Goal: Communication & Community: Share content

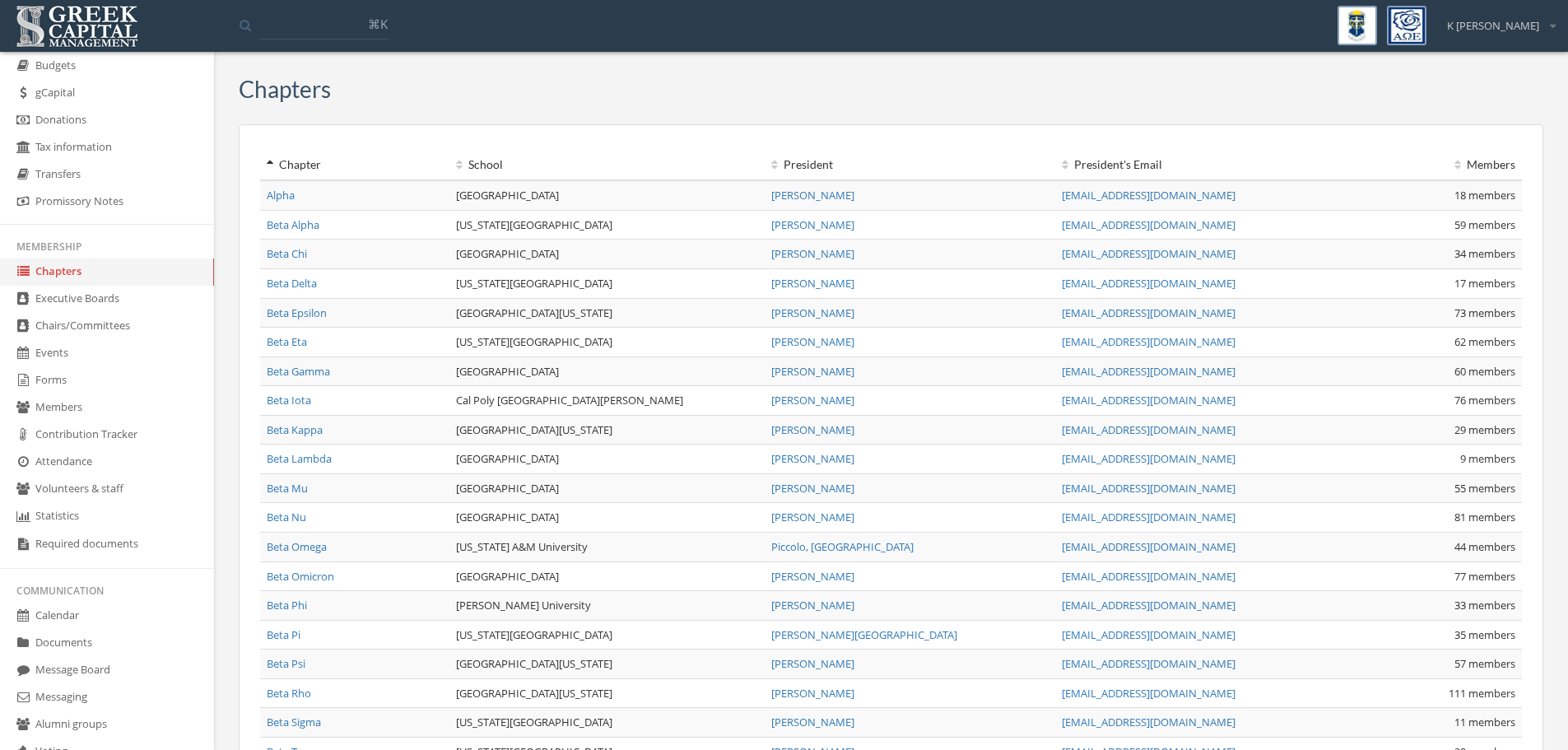
scroll to position [286, 0]
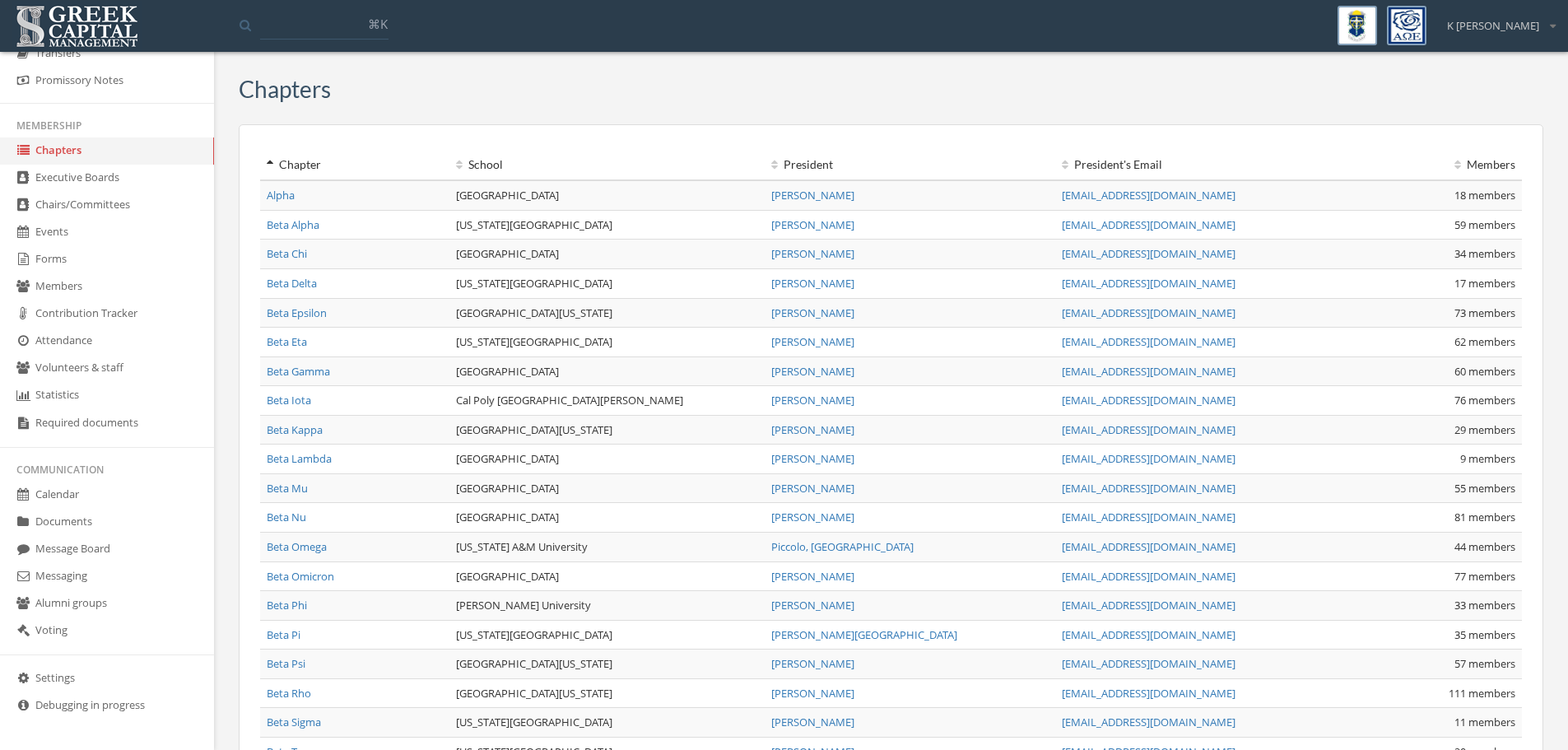
click at [88, 551] on link "Message Board" at bounding box center [107, 550] width 214 height 28
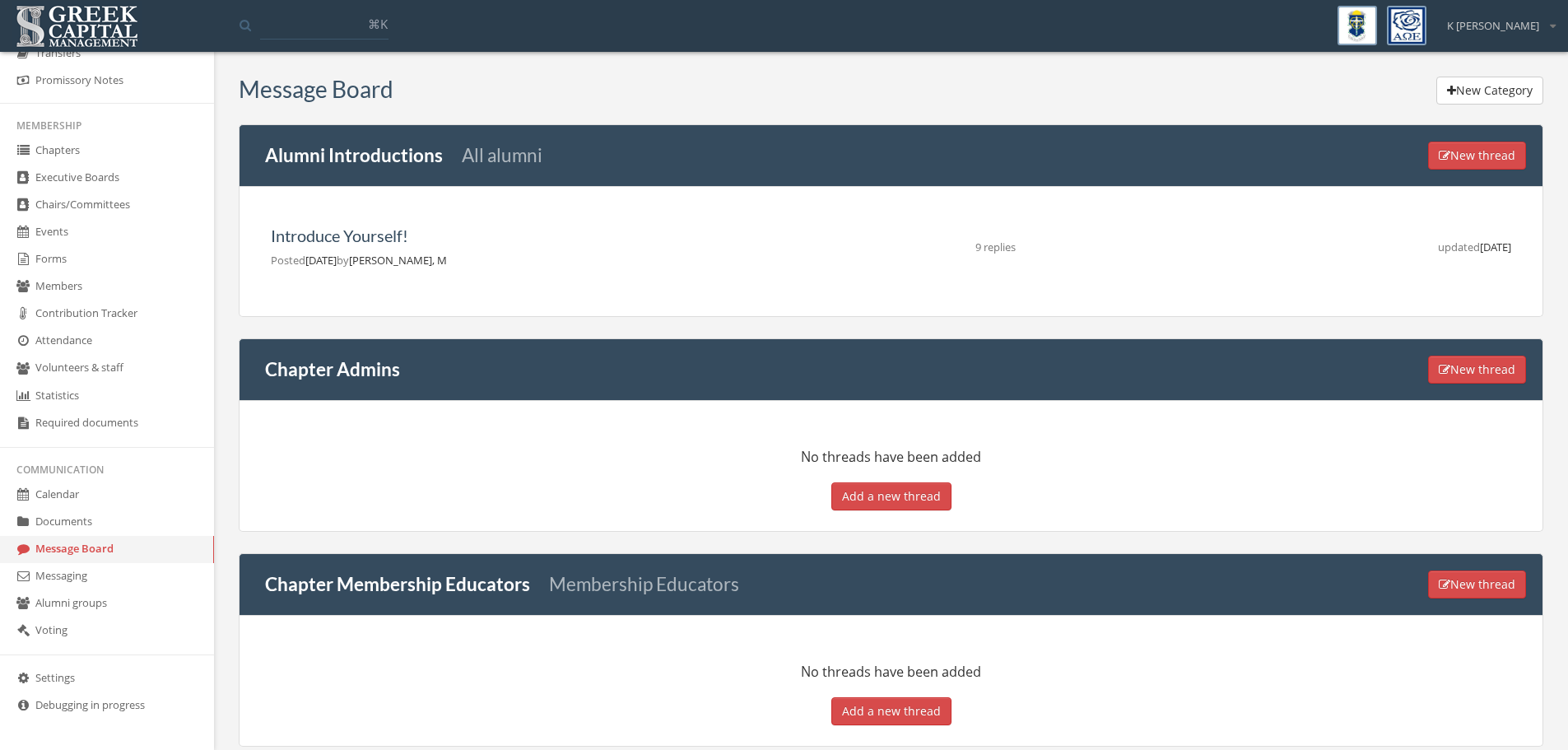
click at [82, 574] on link "Messaging" at bounding box center [107, 577] width 214 height 28
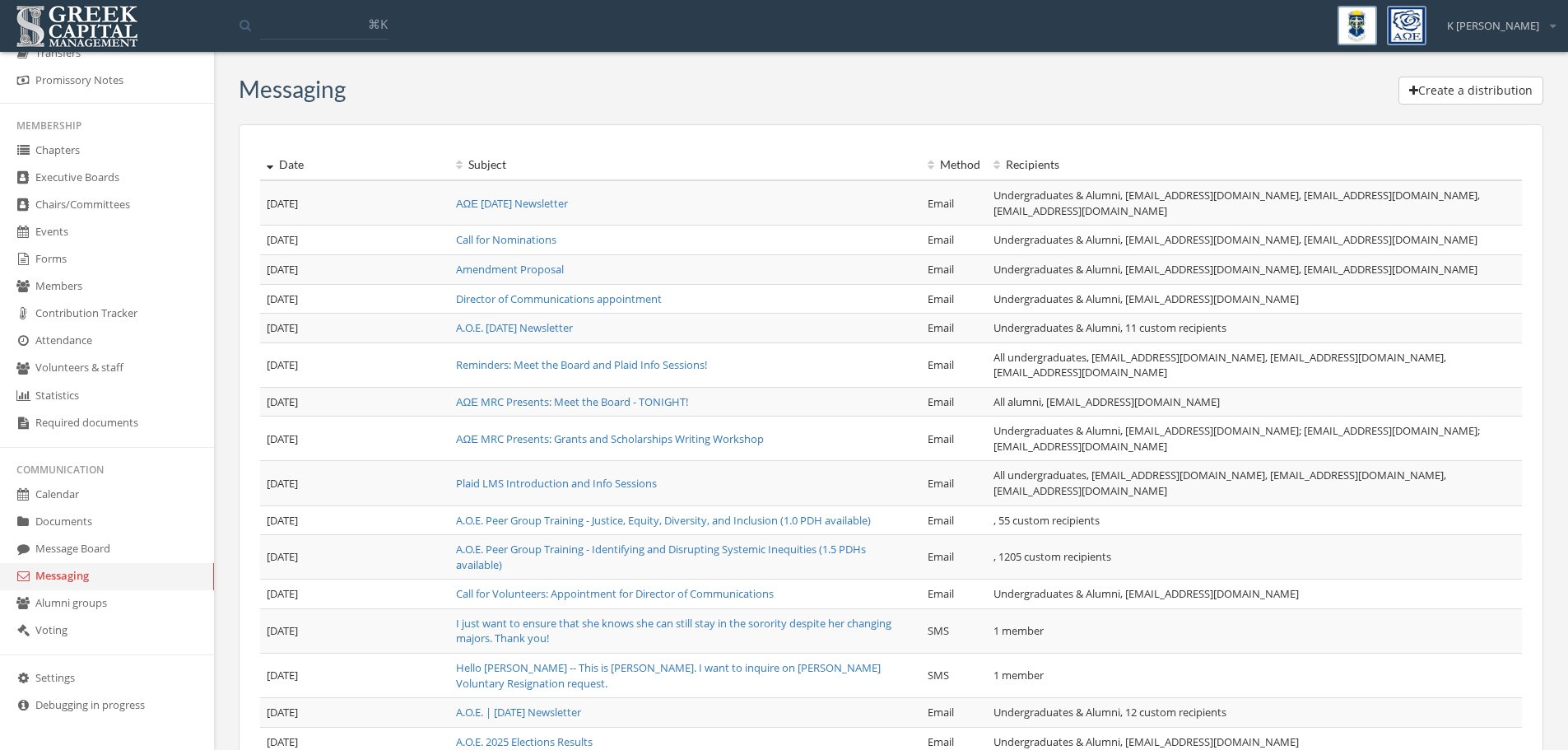
click at [513, 203] on link "ΑΩΕ [DATE] Newsletter" at bounding box center [512, 204] width 112 height 15
click at [1418, 89] on button "Create a distribution" at bounding box center [1471, 91] width 145 height 28
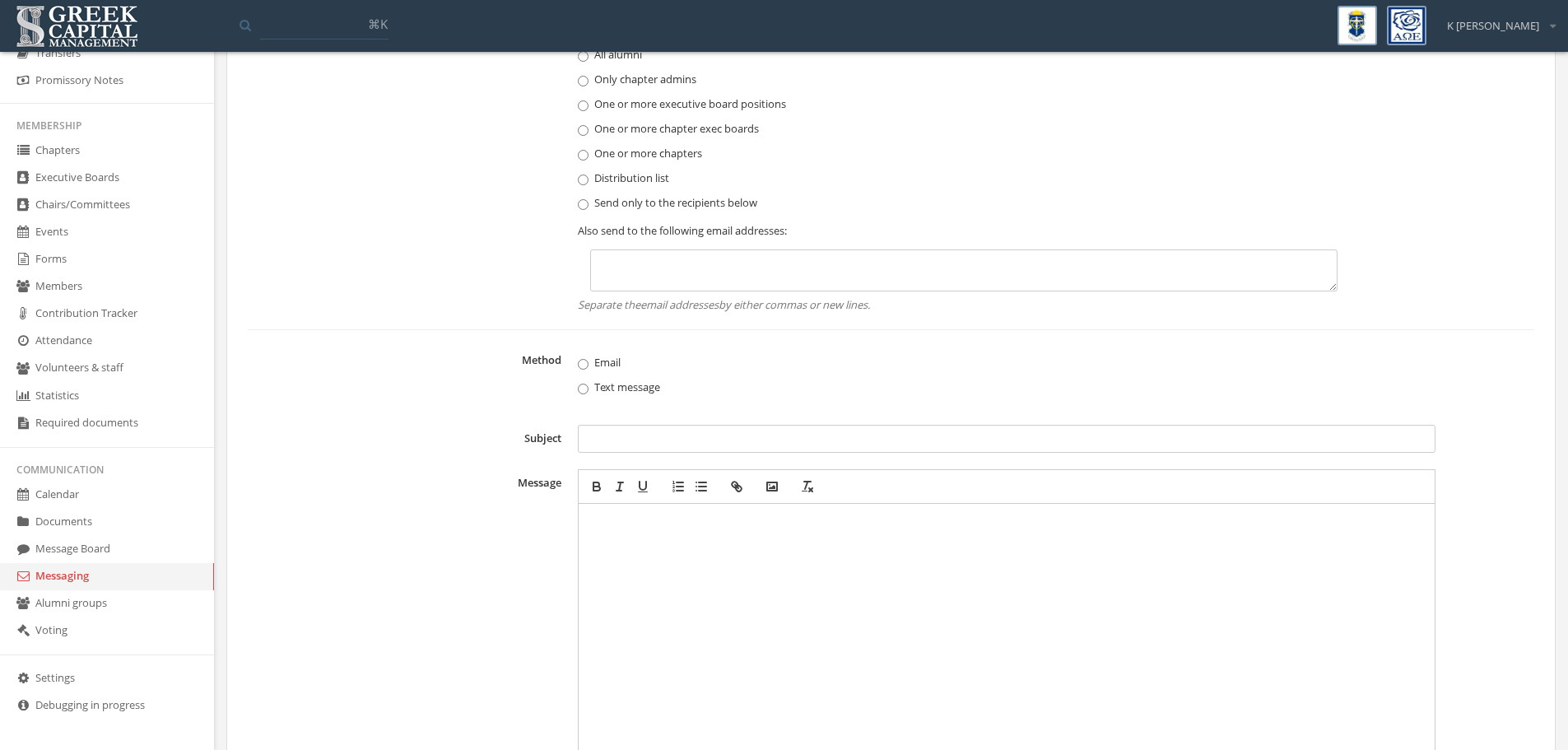
scroll to position [329, 0]
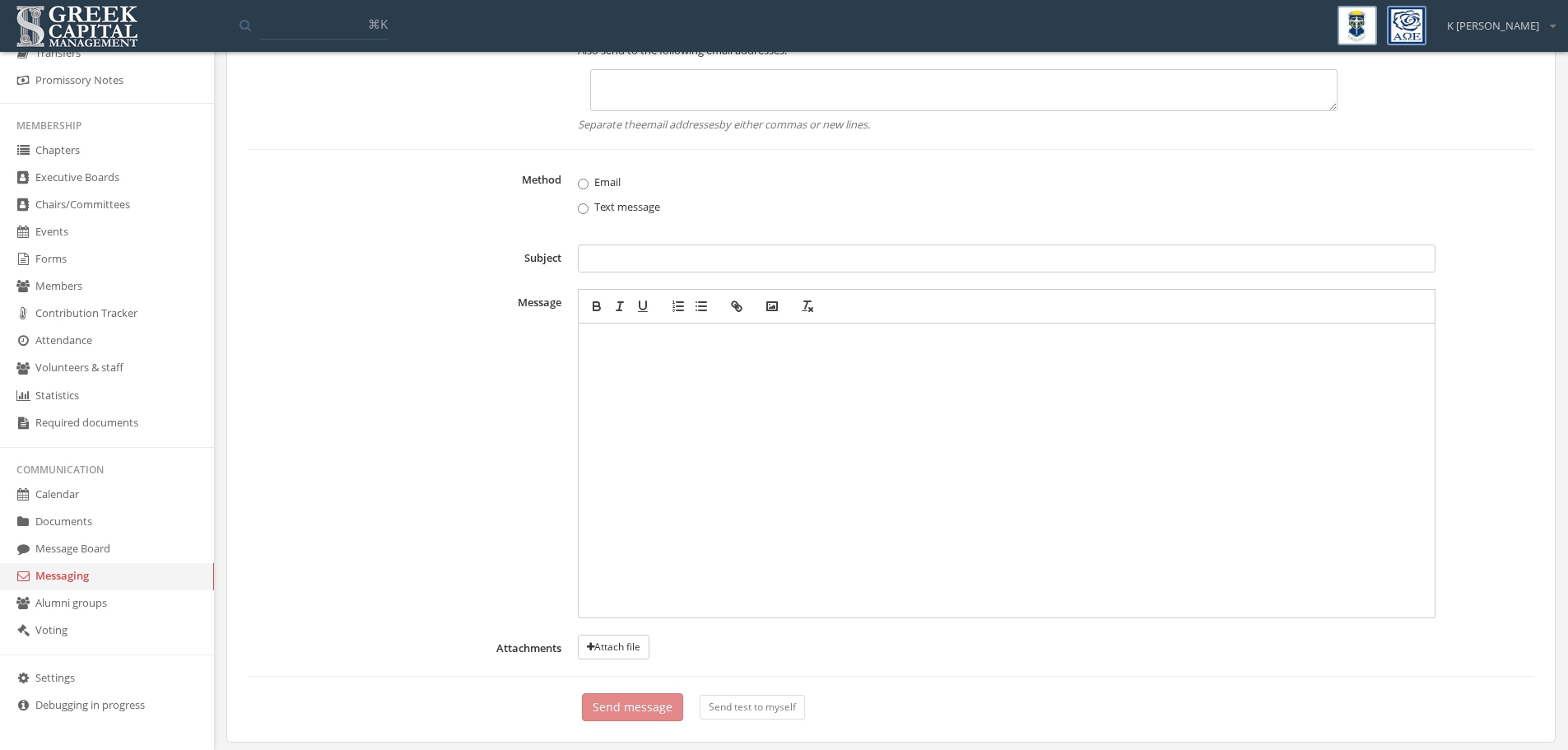
click at [665, 406] on div at bounding box center [1006, 470] width 840 height 279
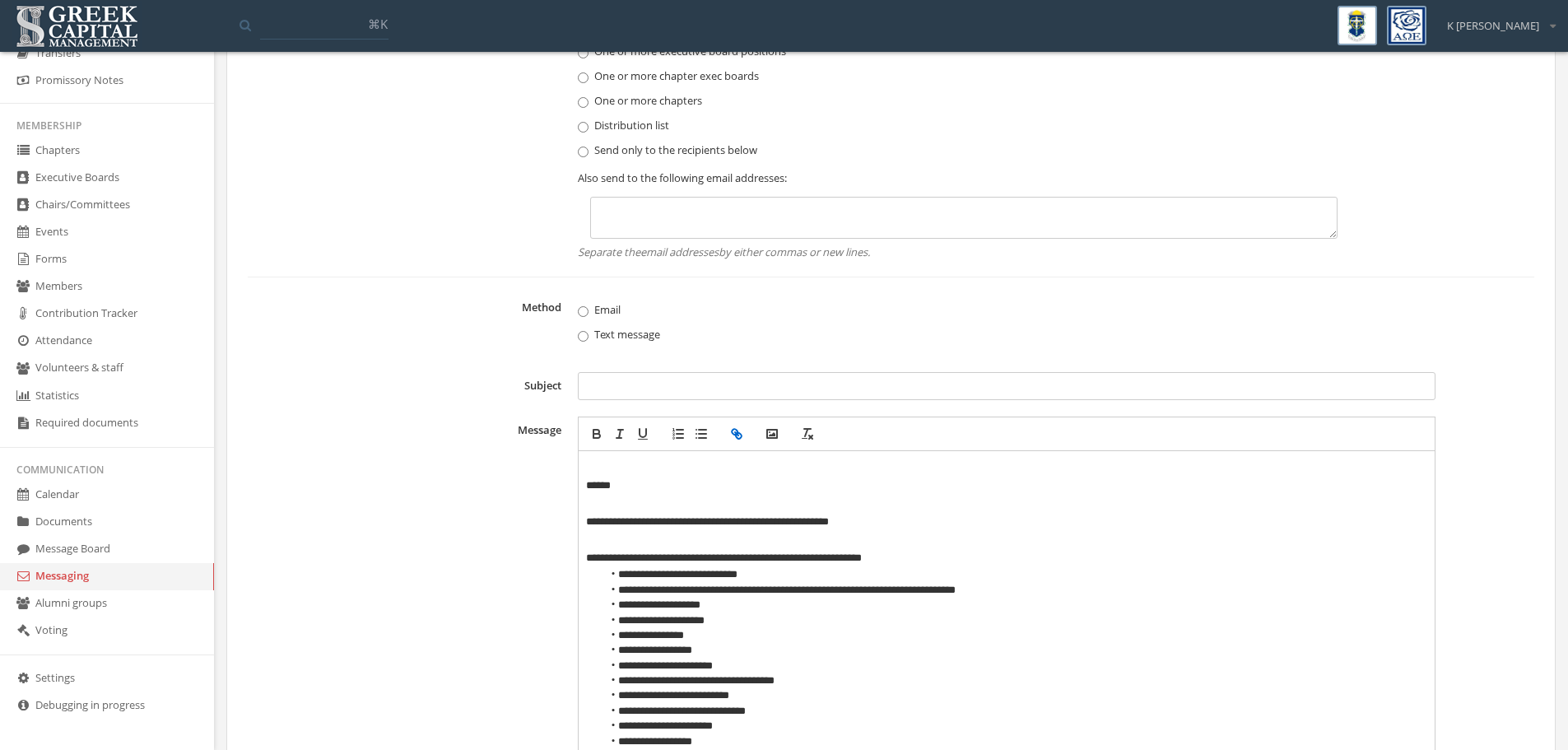
scroll to position [0, 0]
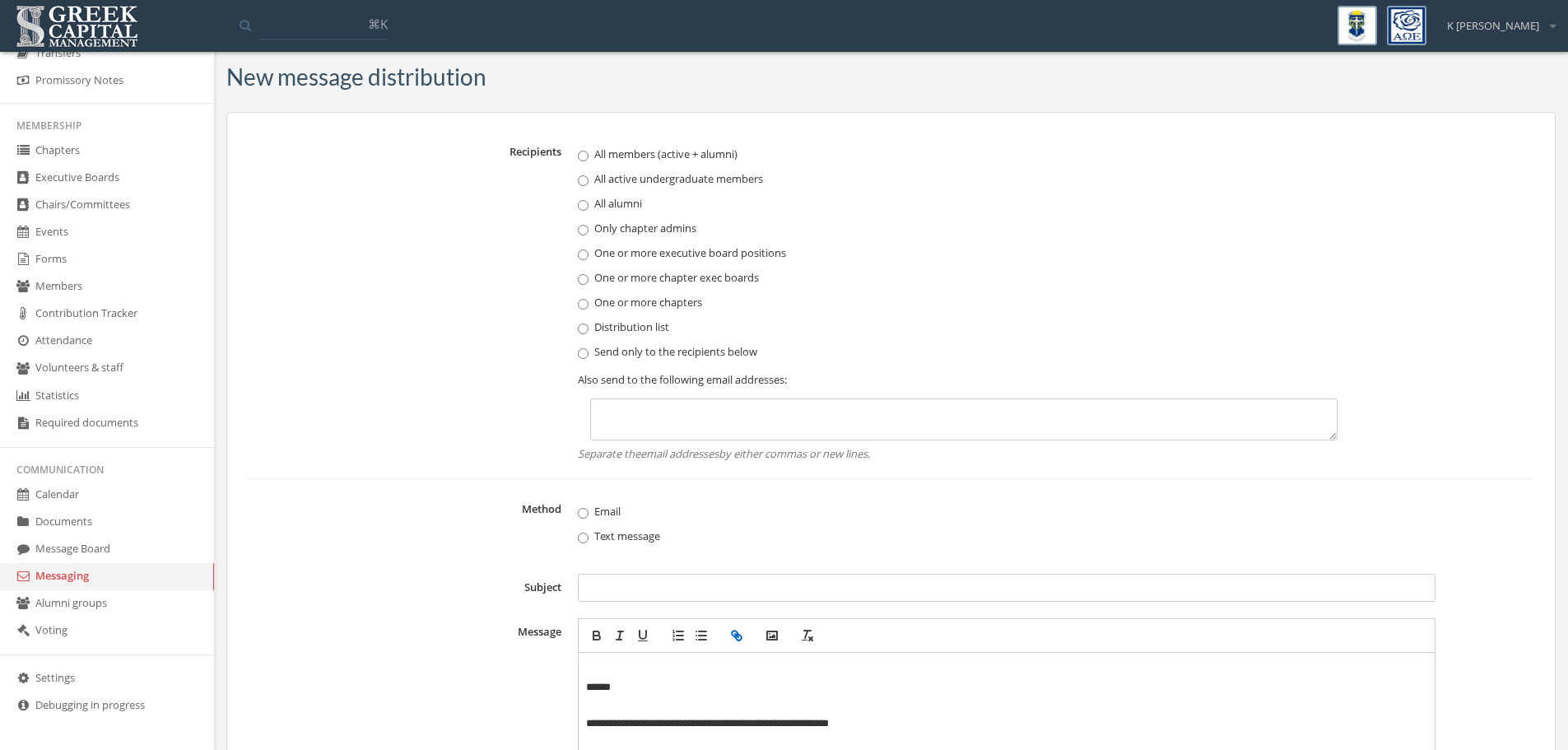
click at [631, 579] on input "Subject" at bounding box center [1007, 588] width 858 height 28
paste input "**********"
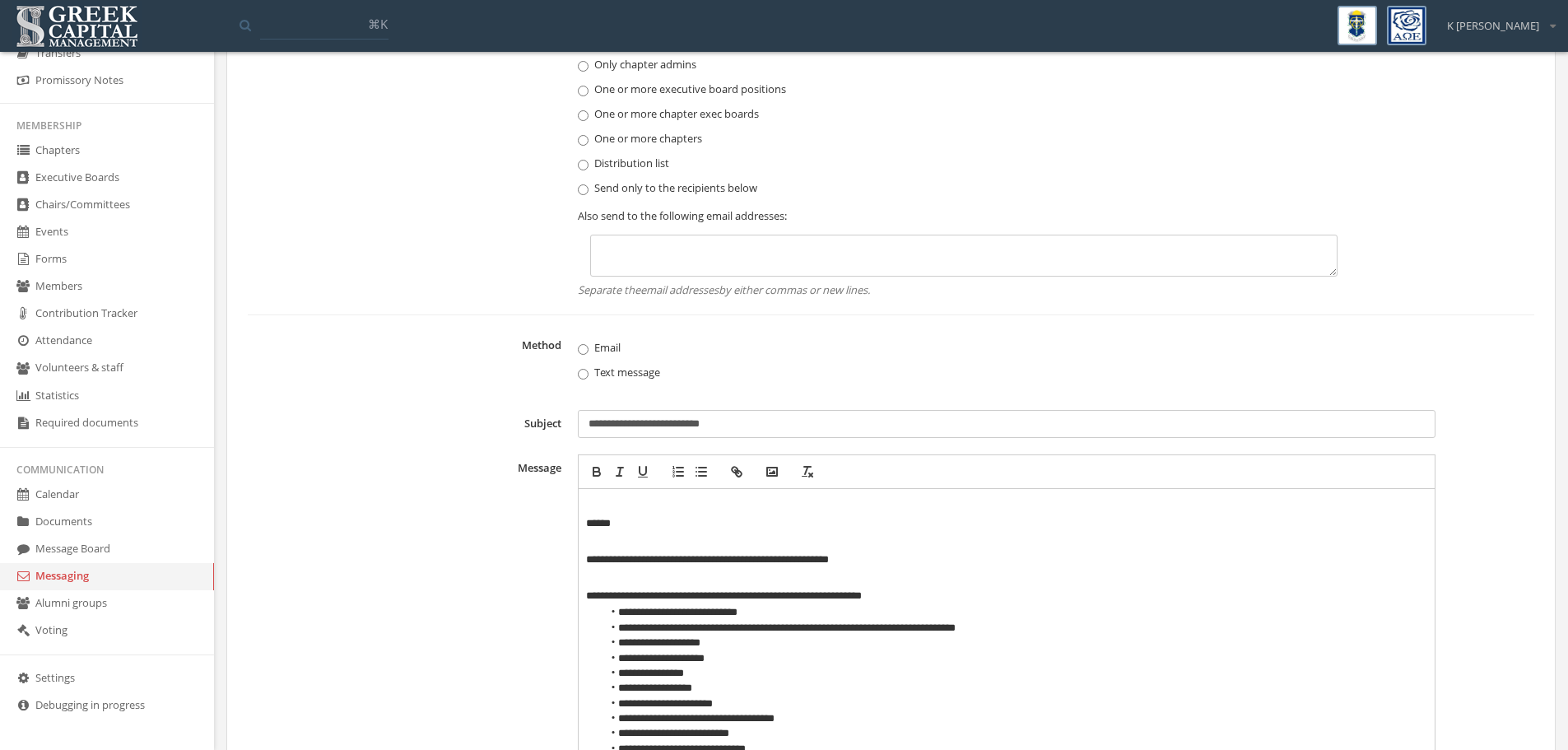
scroll to position [165, 0]
type input "**********"
click at [716, 271] on textarea at bounding box center [964, 255] width 748 height 42
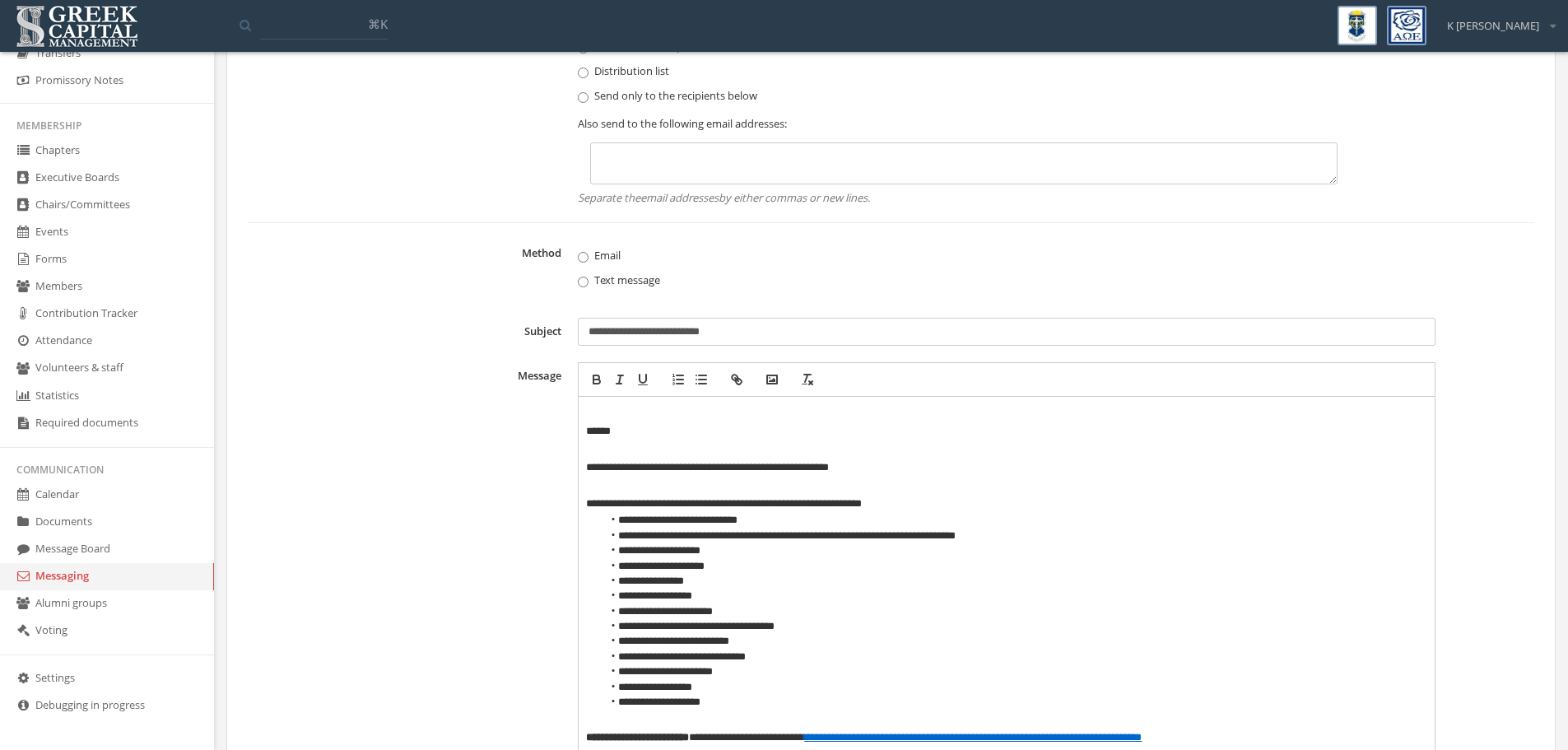
scroll to position [329, 0]
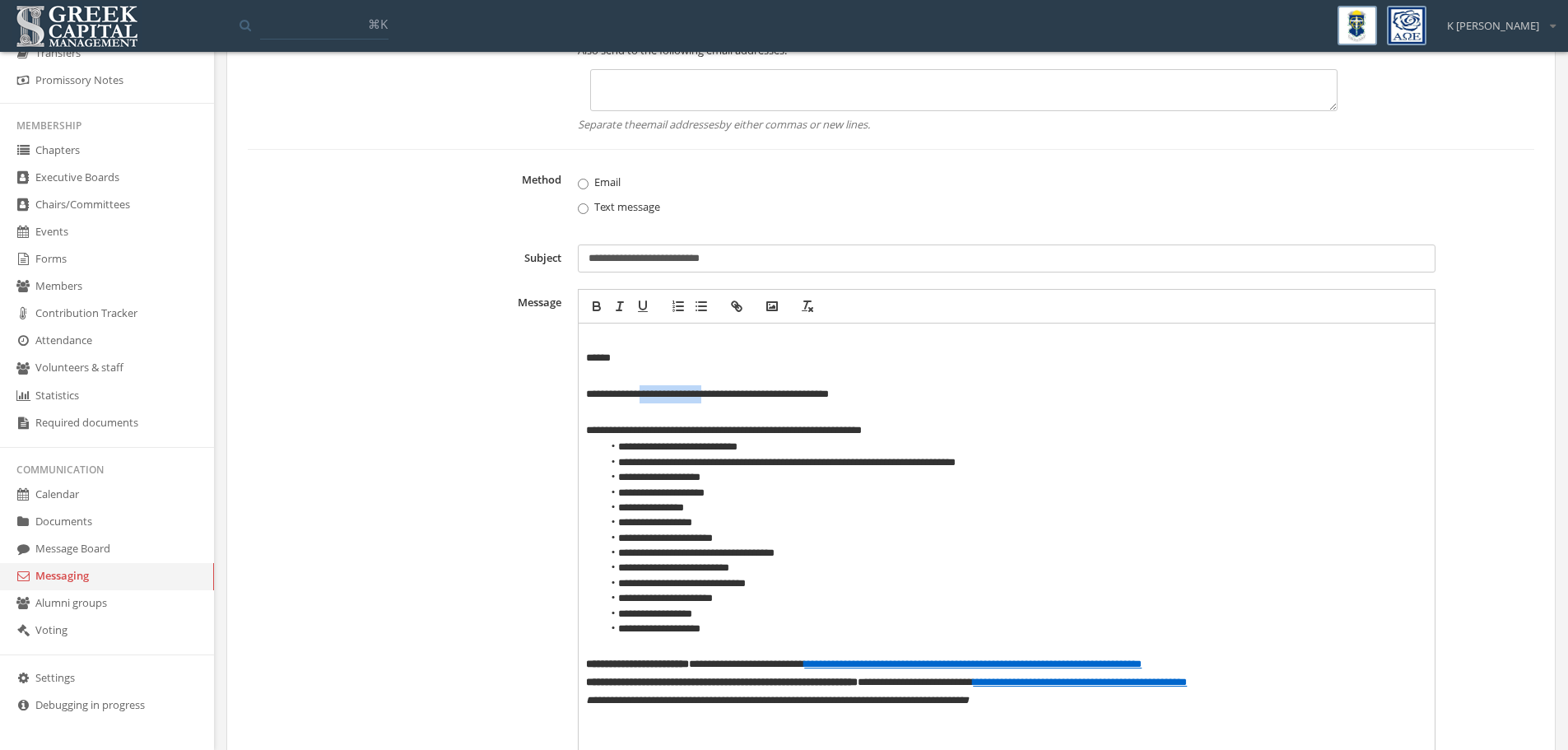
drag, startPoint x: 724, startPoint y: 390, endPoint x: 651, endPoint y: 392, distance: 73.0
click at [651, 392] on p "**********" at bounding box center [1006, 394] width 840 height 18
click at [586, 360] on pre "**********" at bounding box center [1007, 666] width 858 height 685
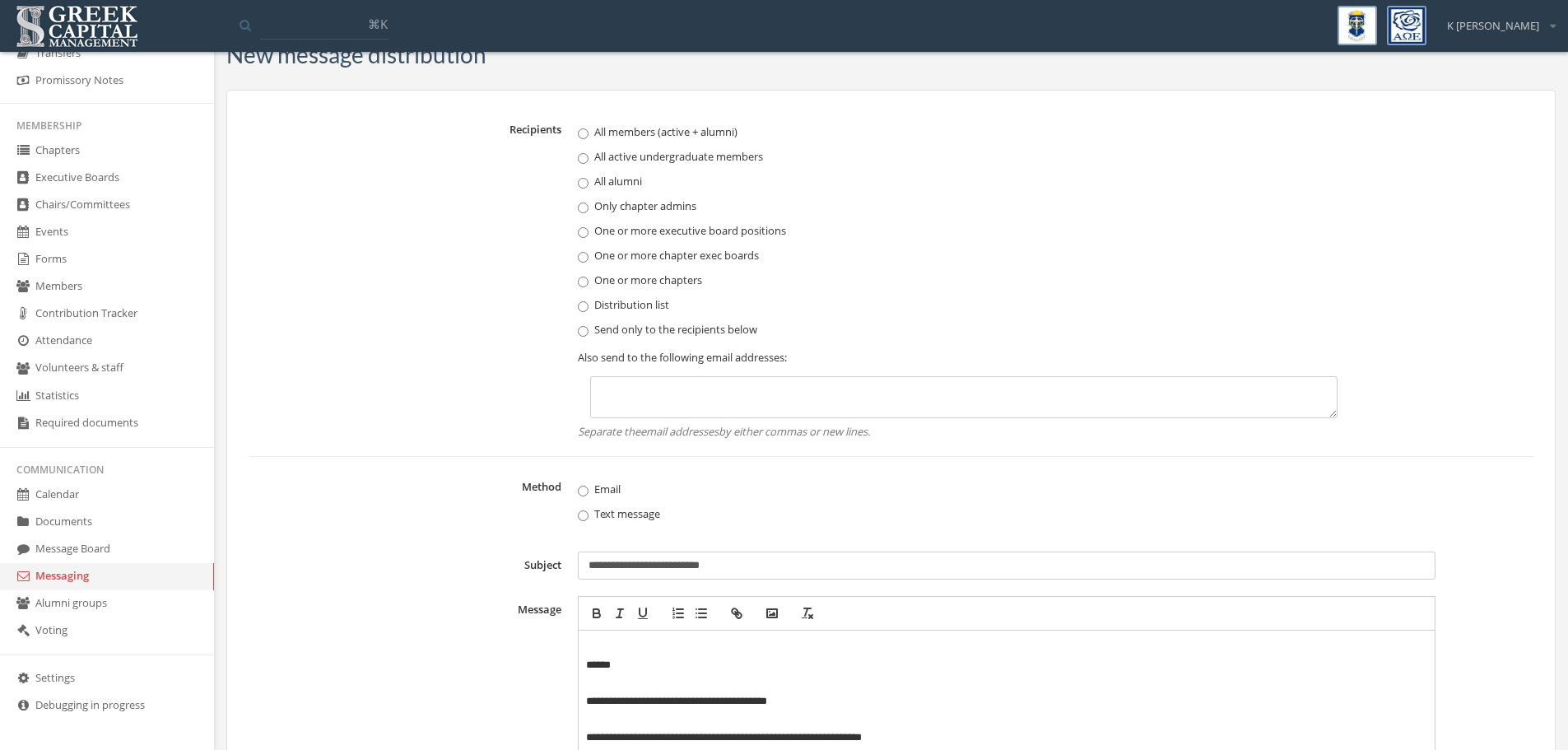
scroll to position [0, 0]
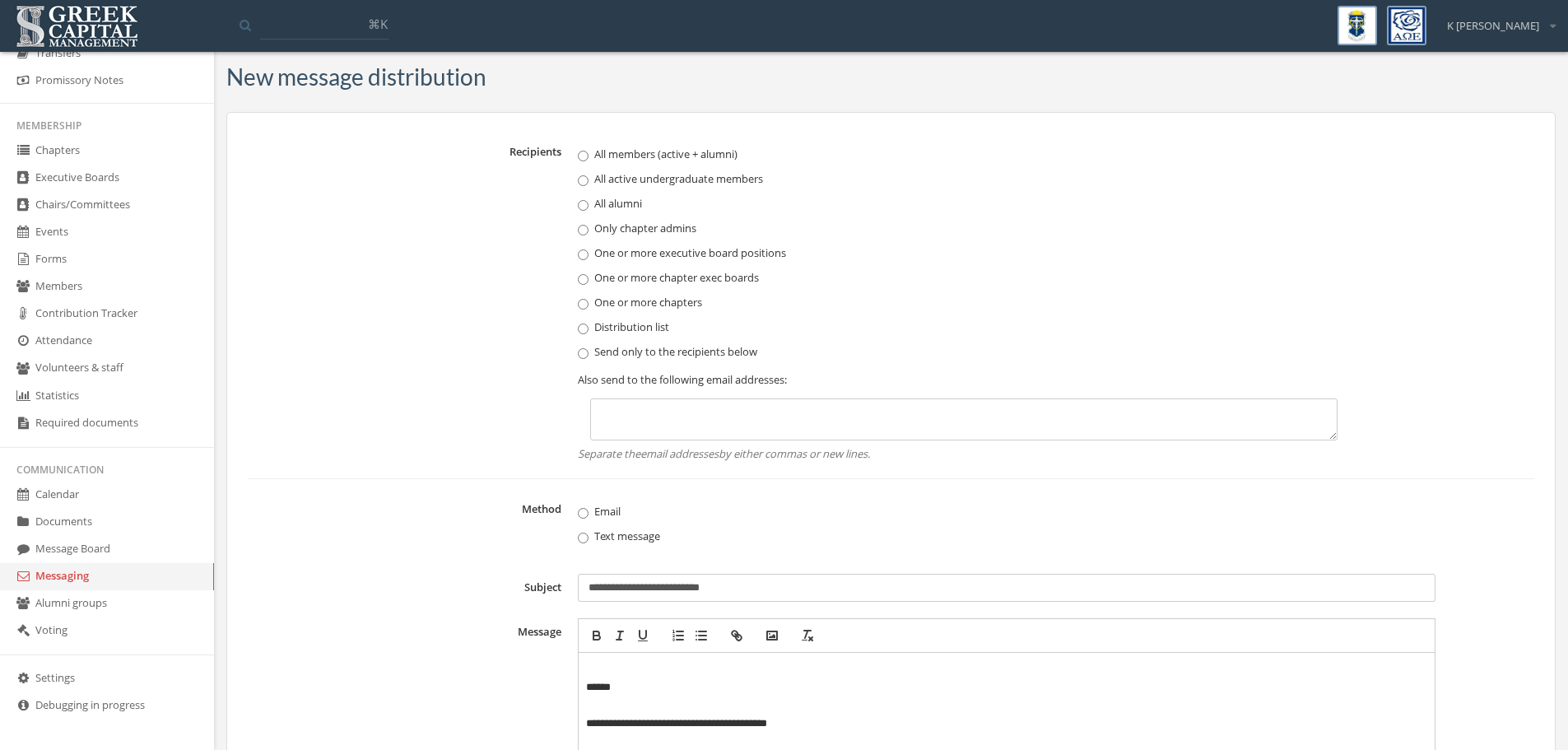
click at [705, 409] on textarea at bounding box center [964, 420] width 748 height 42
paste textarea "**********"
type textarea "**********"
click at [454, 422] on label "Recipients" at bounding box center [408, 299] width 322 height 324
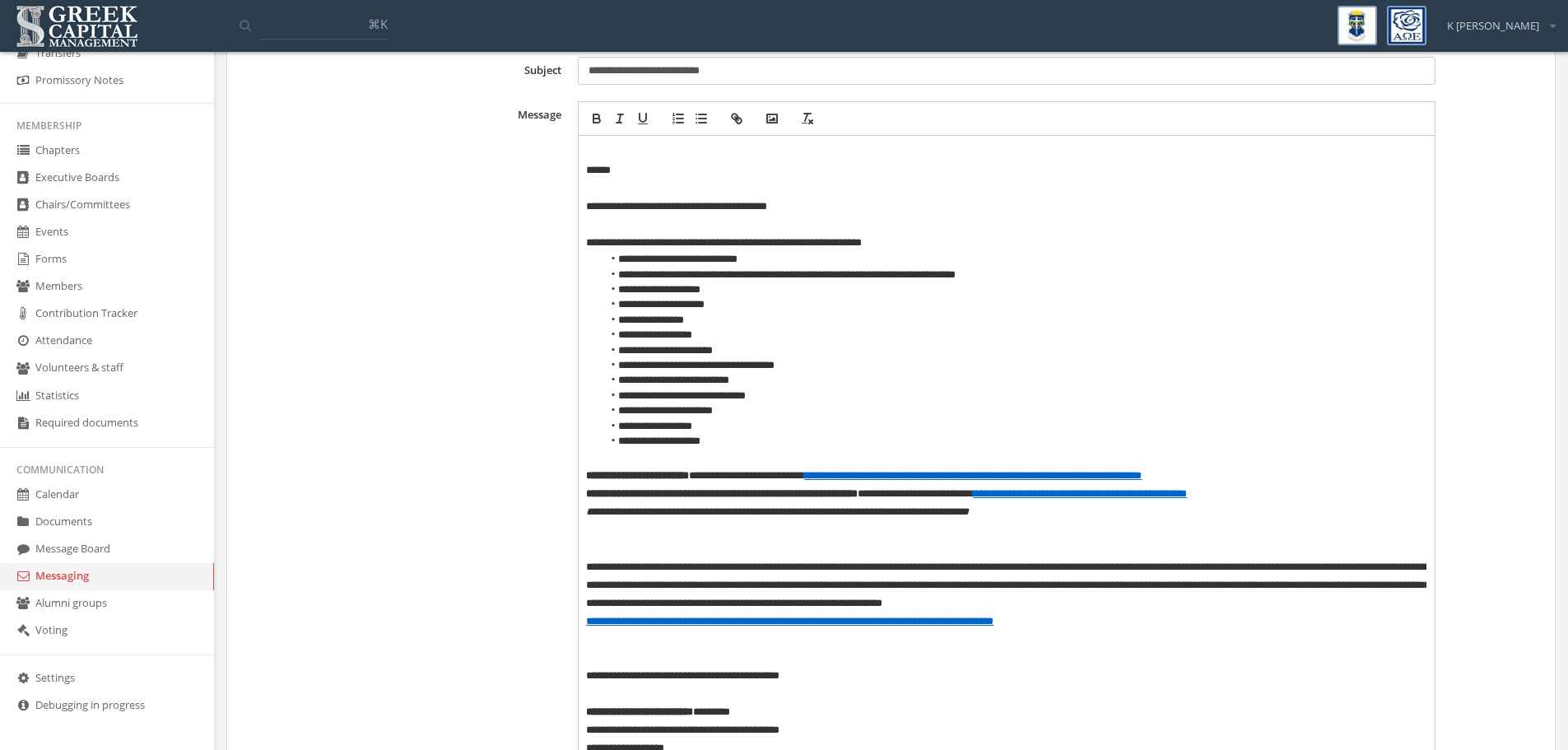
scroll to position [489, 0]
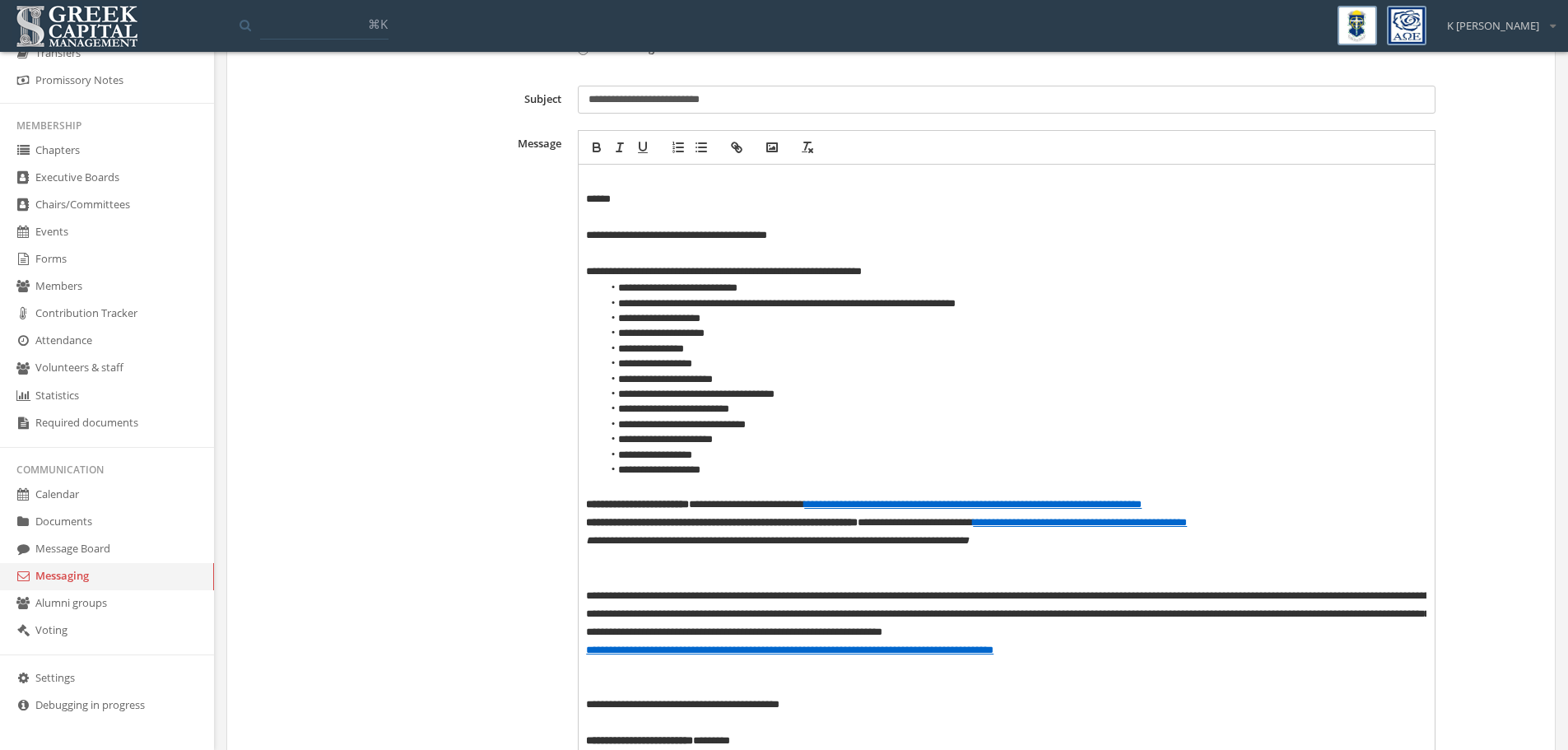
click at [587, 196] on p "******" at bounding box center [1006, 199] width 840 height 18
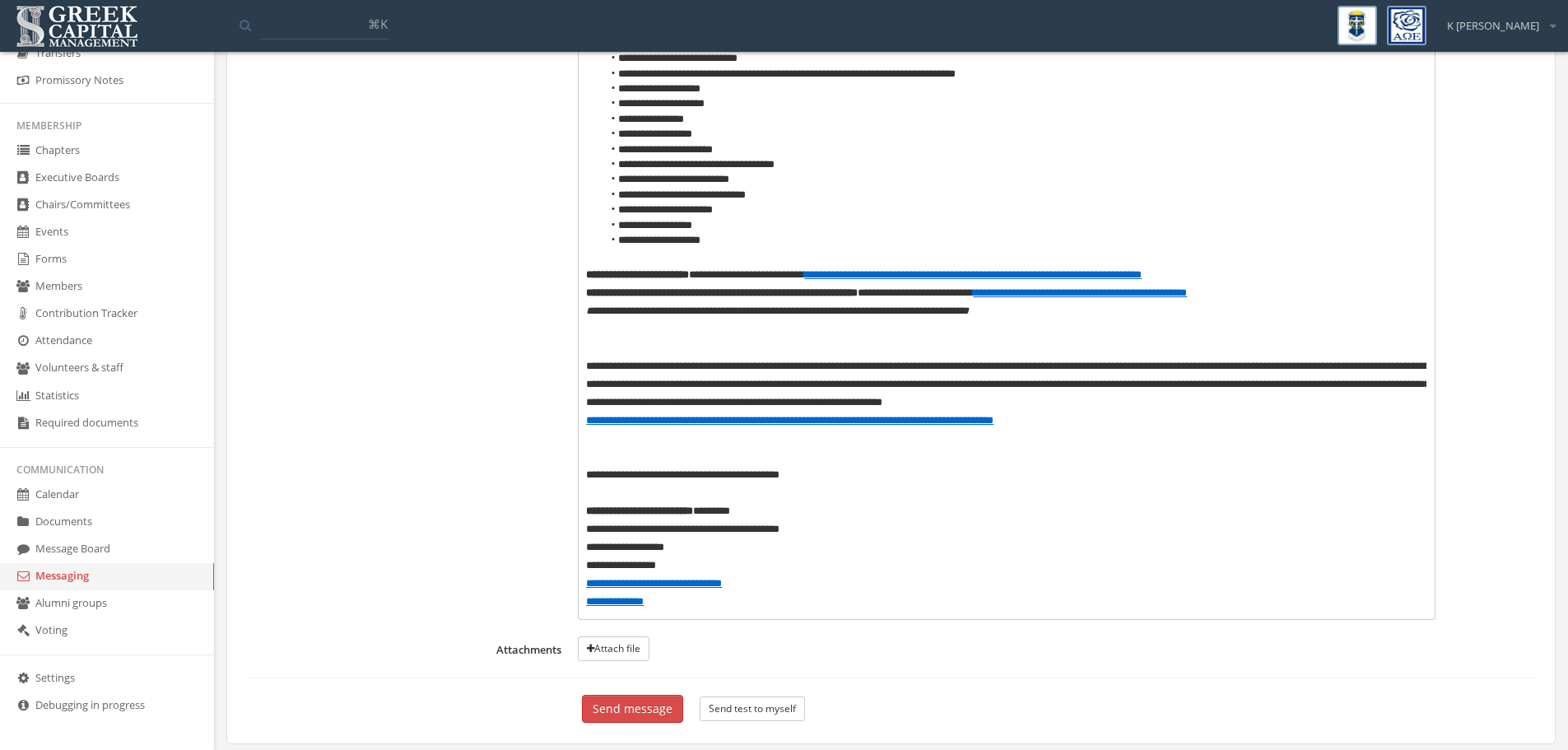
scroll to position [717, 0]
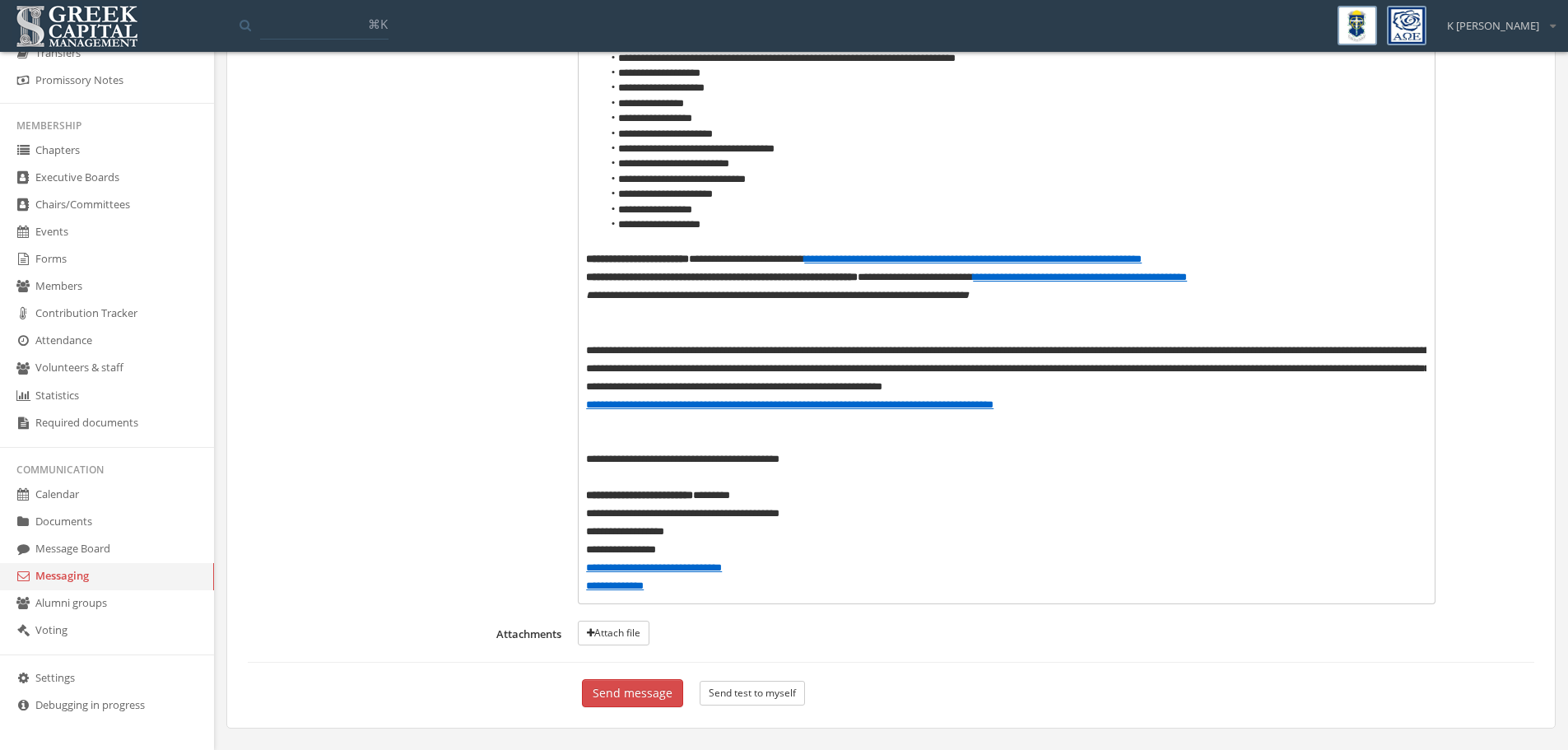
click at [765, 701] on button "Send test to myself" at bounding box center [752, 693] width 105 height 25
click at [626, 689] on button "Send message" at bounding box center [632, 693] width 101 height 28
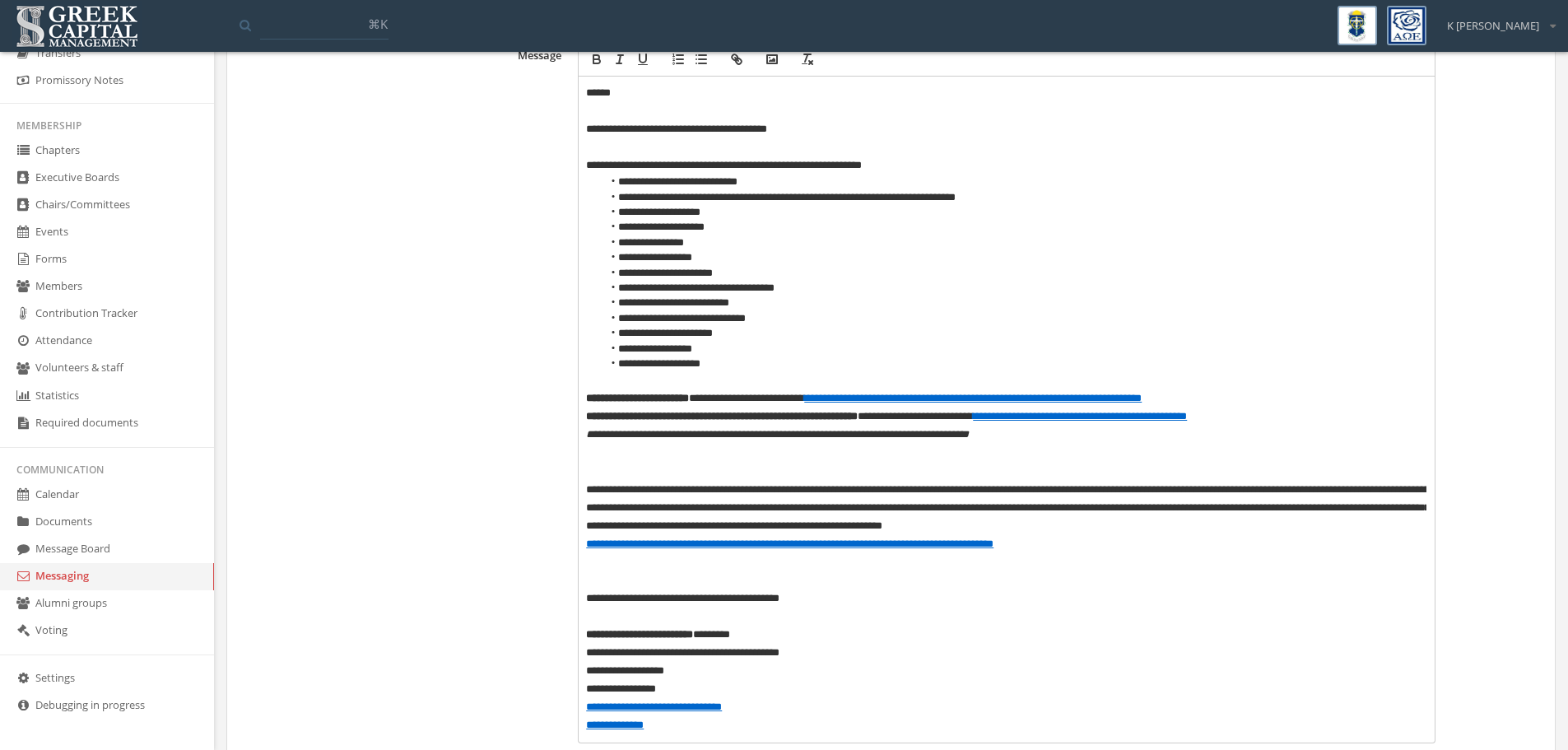
scroll to position [344, 0]
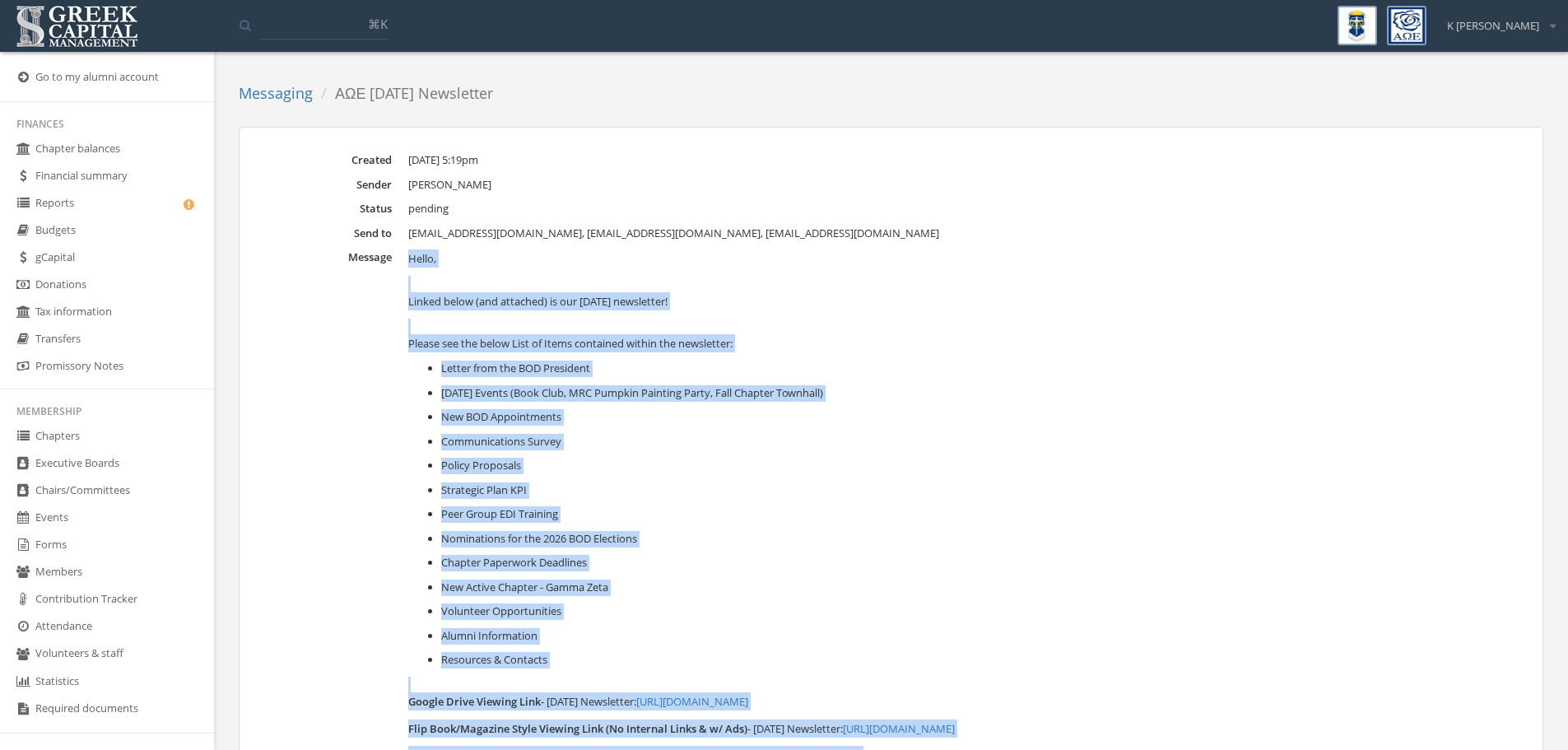
drag, startPoint x: 517, startPoint y: 682, endPoint x: 391, endPoint y: 264, distance: 436.6
click at [391, 264] on dl "Created [DATE] 5:19pm Sender [PERSON_NAME] Status pending Send to [EMAIL_ADDRES…" at bounding box center [891, 648] width 1262 height 992
copy dl "Lorem, Ipsumd sitam (con adipisci) el sed Doeiusm 3464 temporinci! Utlabo etd m…"
drag, startPoint x: 544, startPoint y: 92, endPoint x: 334, endPoint y: 92, distance: 210.0
click at [334, 92] on ol "Messaging ΑΩΕ [DATE] Newsletter" at bounding box center [371, 94] width 267 height 35
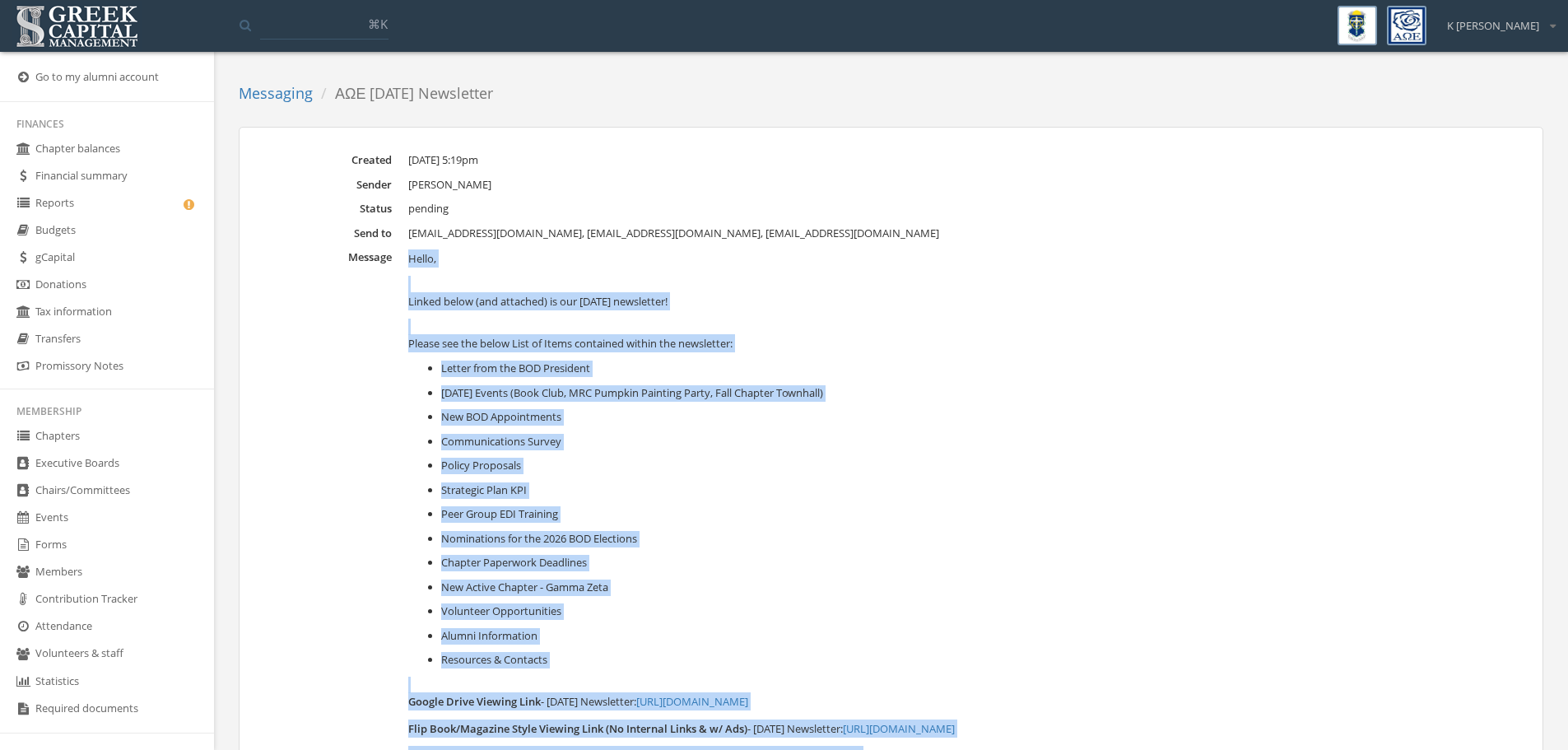
copy li "ΑΩΕ [DATE] Newsletter"
drag, startPoint x: 916, startPoint y: 227, endPoint x: 408, endPoint y: 233, distance: 508.0
click at [408, 233] on dl "Created [DATE] 5:19pm Sender [PERSON_NAME] Status pending Send to [EMAIL_ADDRES…" at bounding box center [891, 648] width 1262 height 992
copy dd "[EMAIL_ADDRESS][DOMAIN_NAME], [EMAIL_ADDRESS][DOMAIN_NAME], [EMAIL_ADDRESS][DOM…"
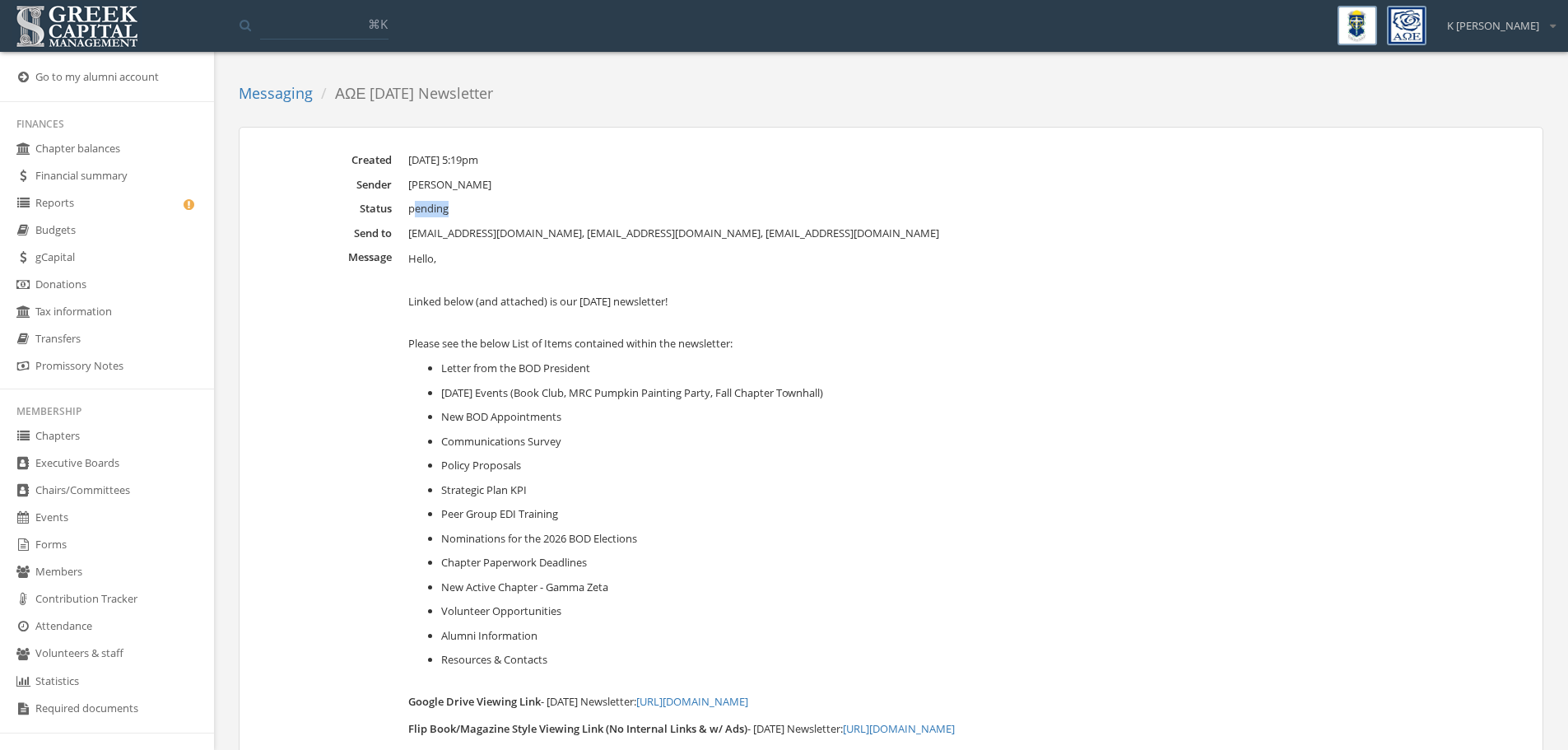
drag, startPoint x: 413, startPoint y: 211, endPoint x: 466, endPoint y: 213, distance: 53.0
click at [466, 213] on dd "pending" at bounding box center [965, 209] width 1113 height 17
click at [445, 282] on div "Hello, Linked below (and attached) is our [DATE] newsletter! Please see the bel…" at bounding box center [775, 692] width 734 height 887
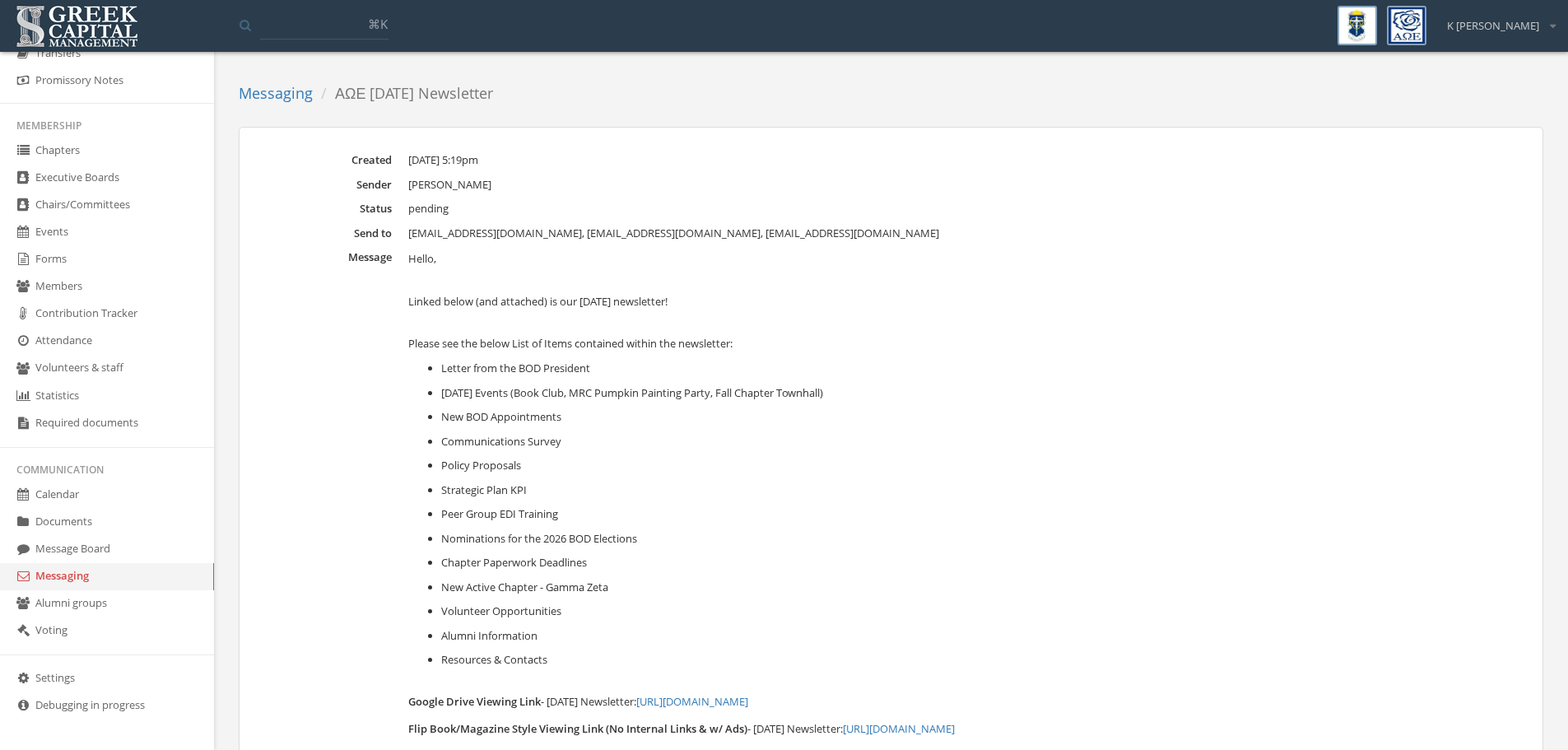
scroll to position [247, 0]
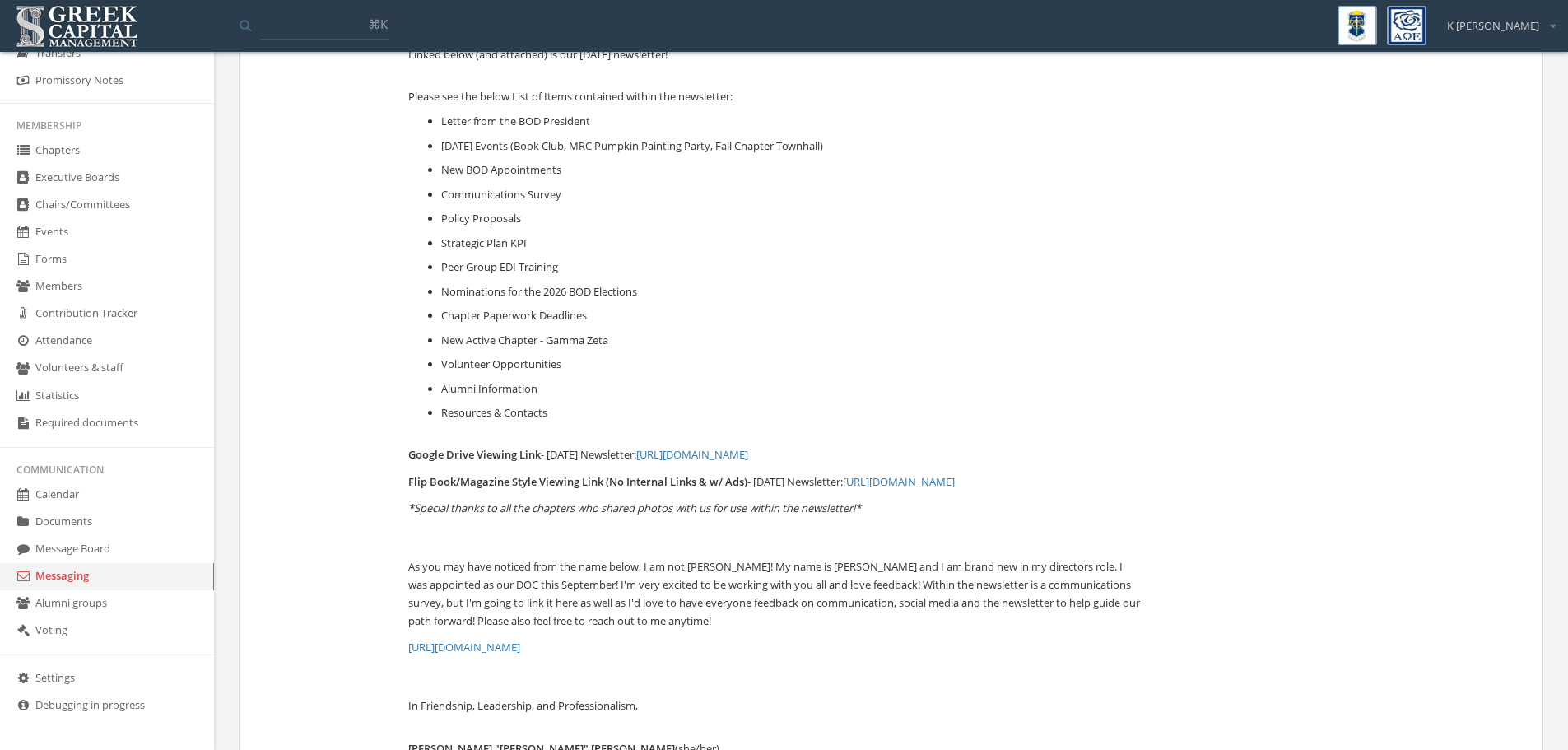
click at [77, 568] on link "Messaging" at bounding box center [107, 577] width 214 height 28
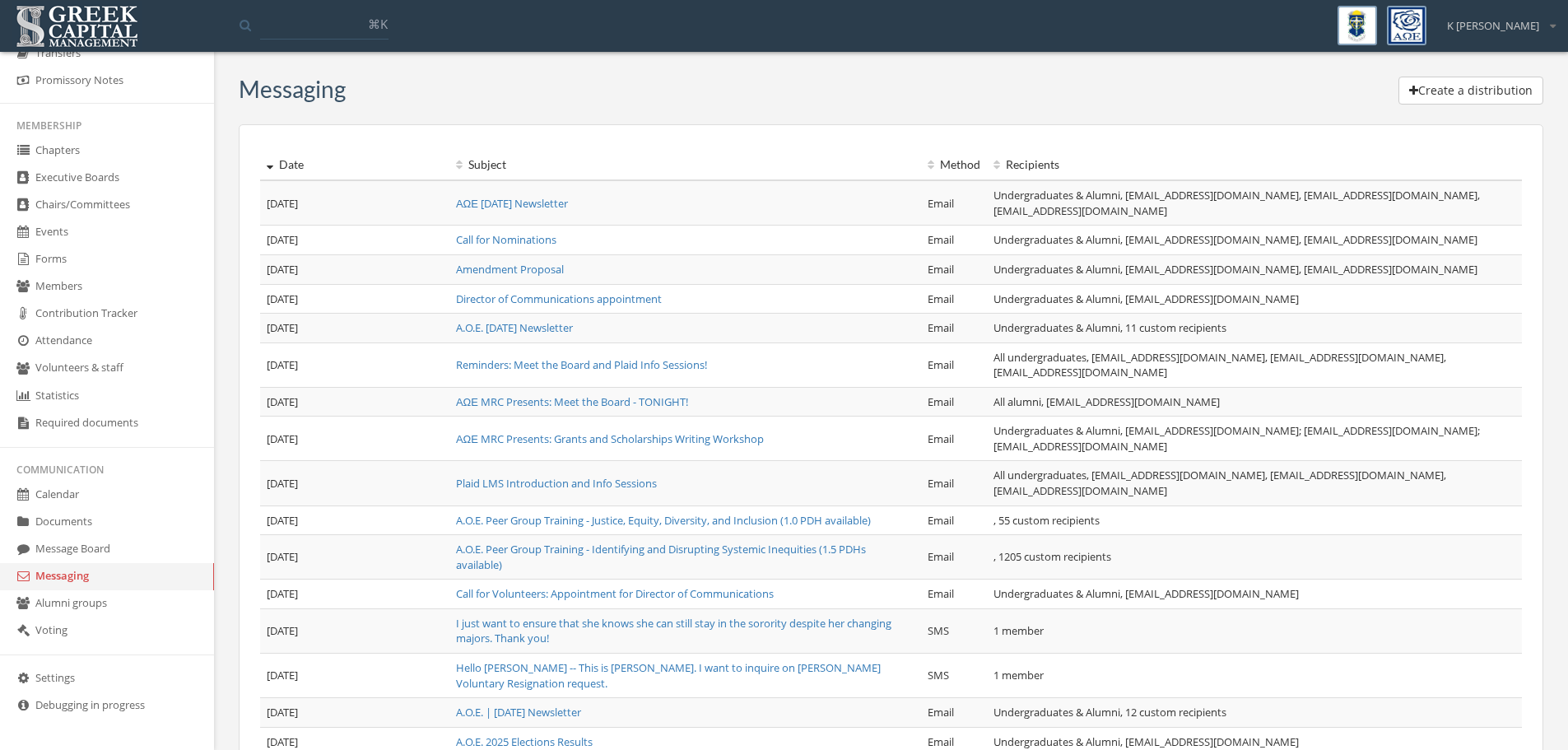
click at [536, 238] on link "Call for Nominations" at bounding box center [507, 239] width 101 height 15
click at [534, 269] on link "Amendment Proposal" at bounding box center [510, 270] width 108 height 15
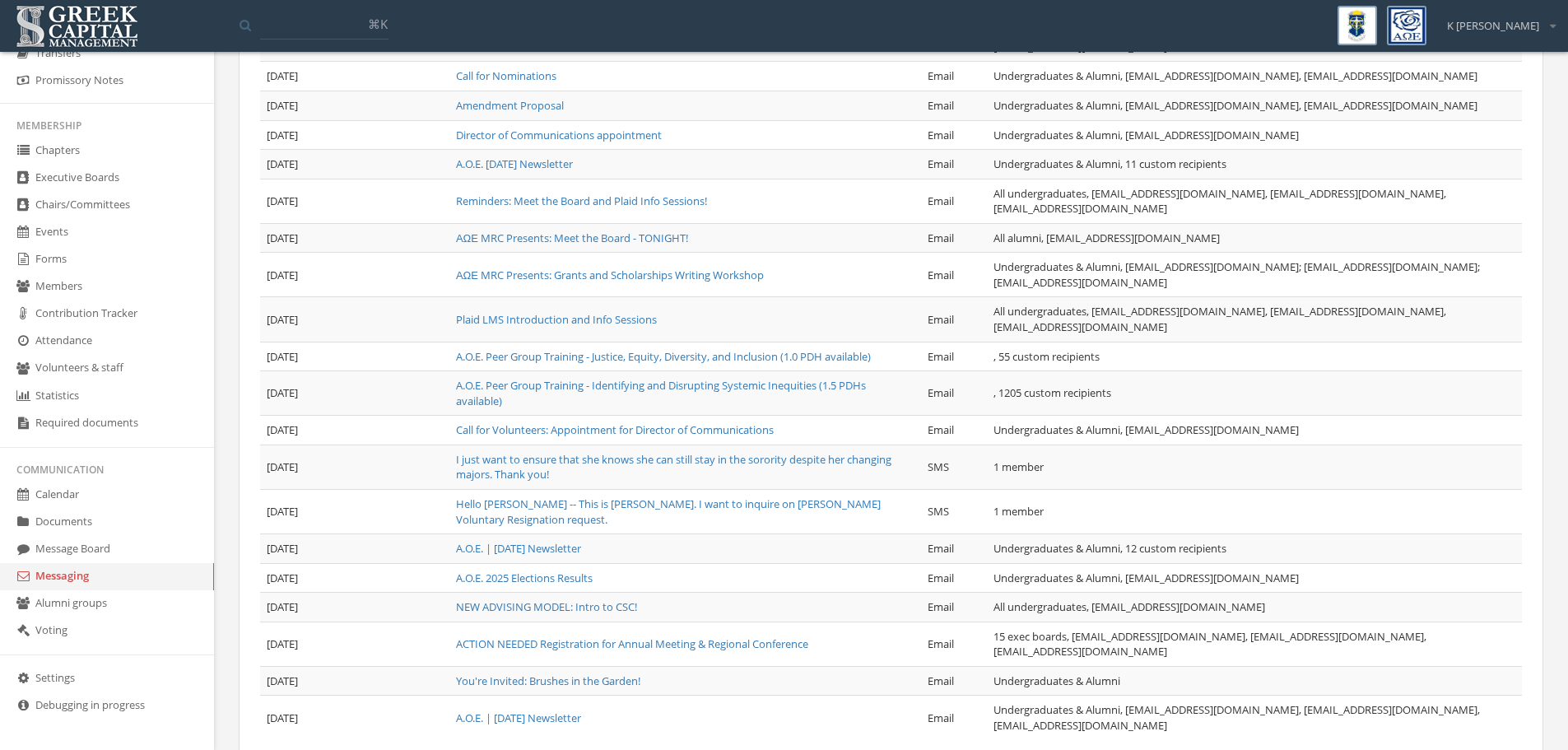
scroll to position [258, 0]
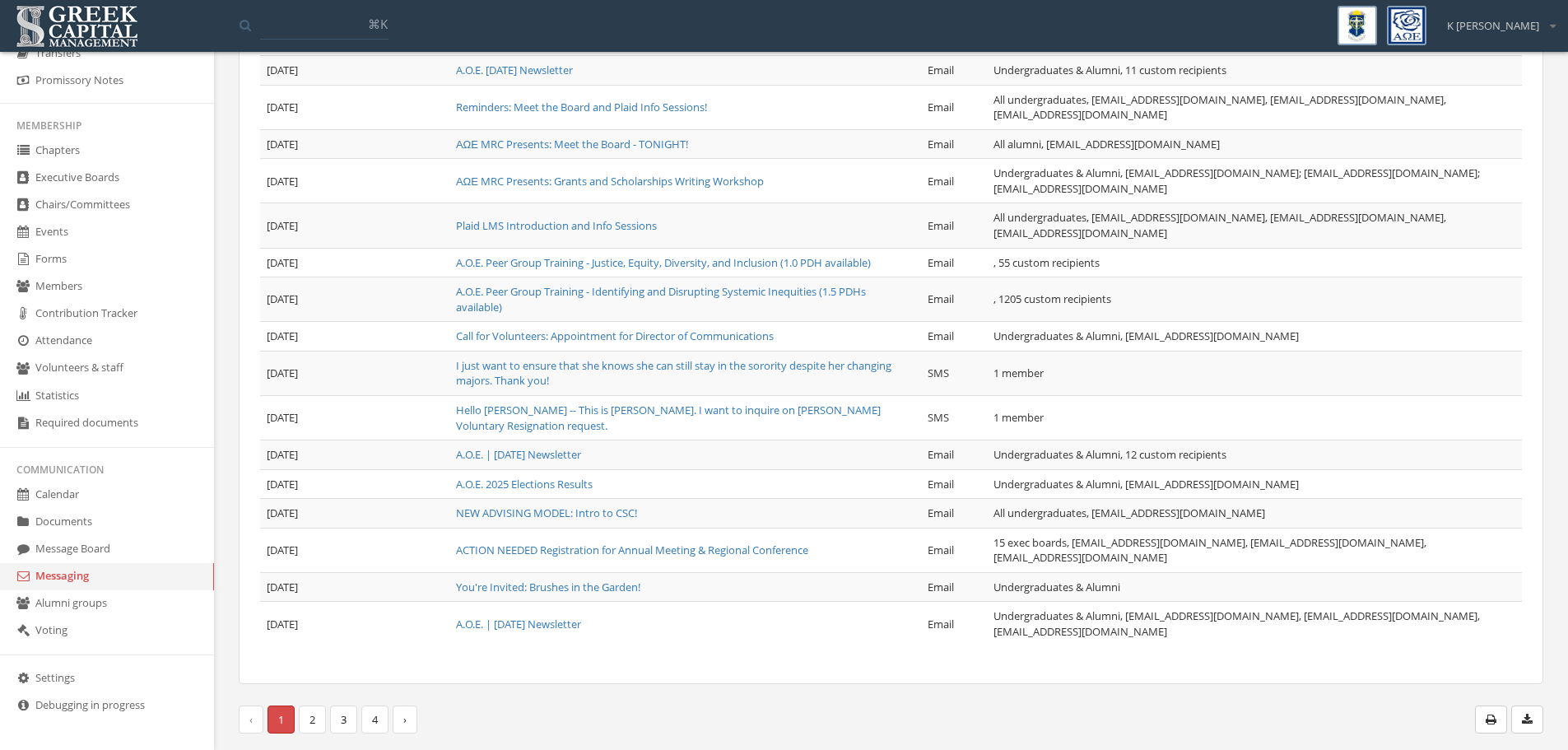
click at [565, 628] on link "A.O.E. | [DATE] Newsletter" at bounding box center [519, 624] width 126 height 15
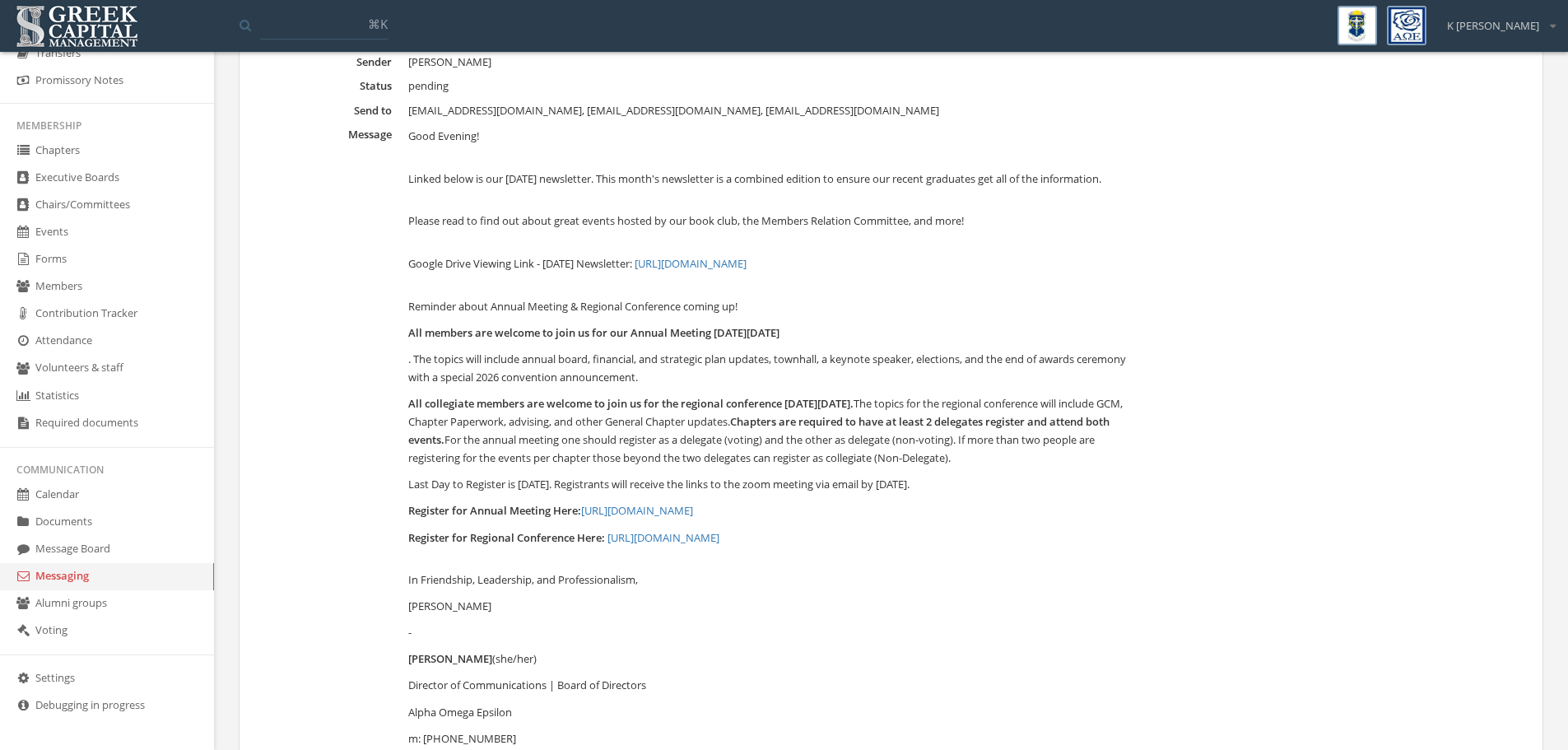
scroll to position [240, 0]
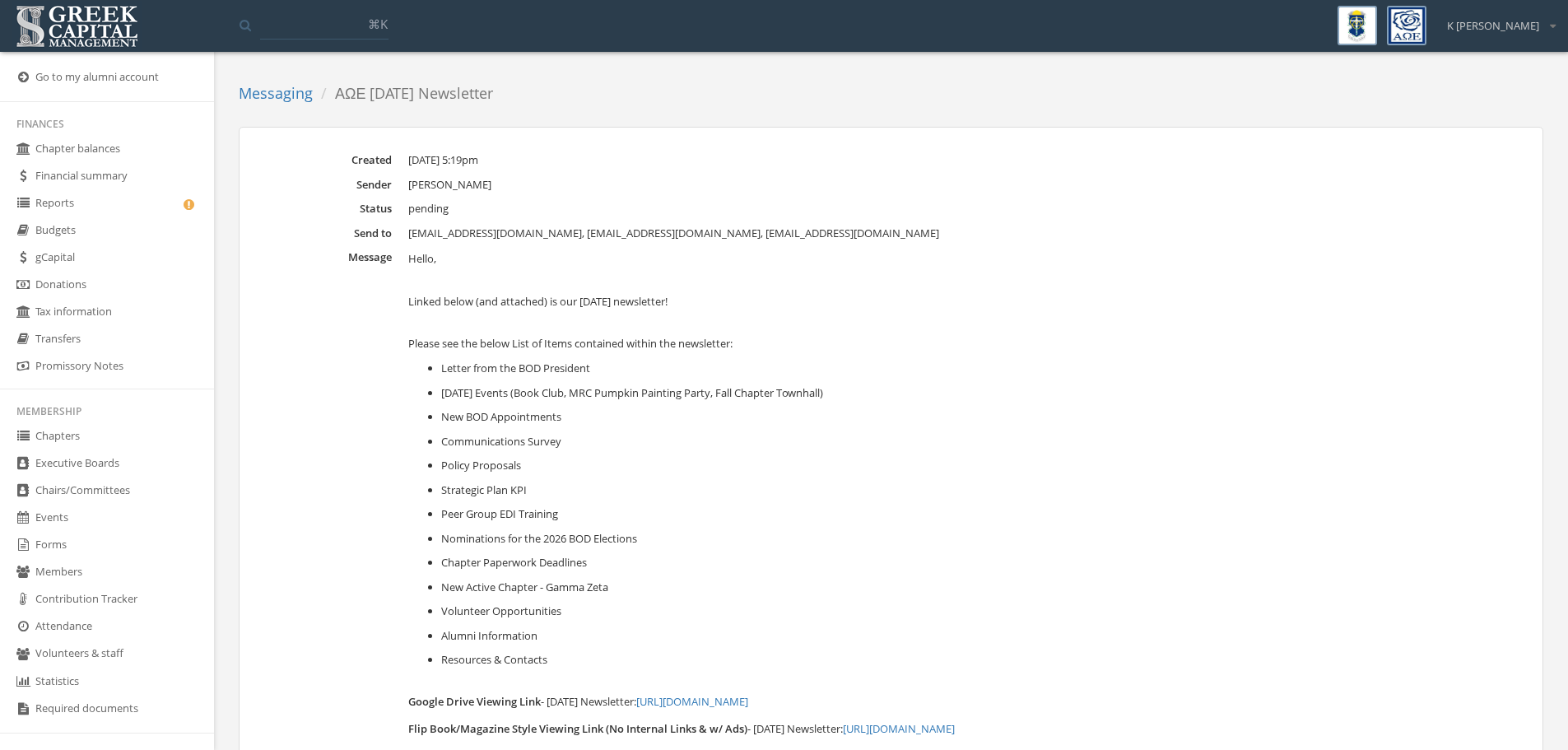
scroll to position [247, 0]
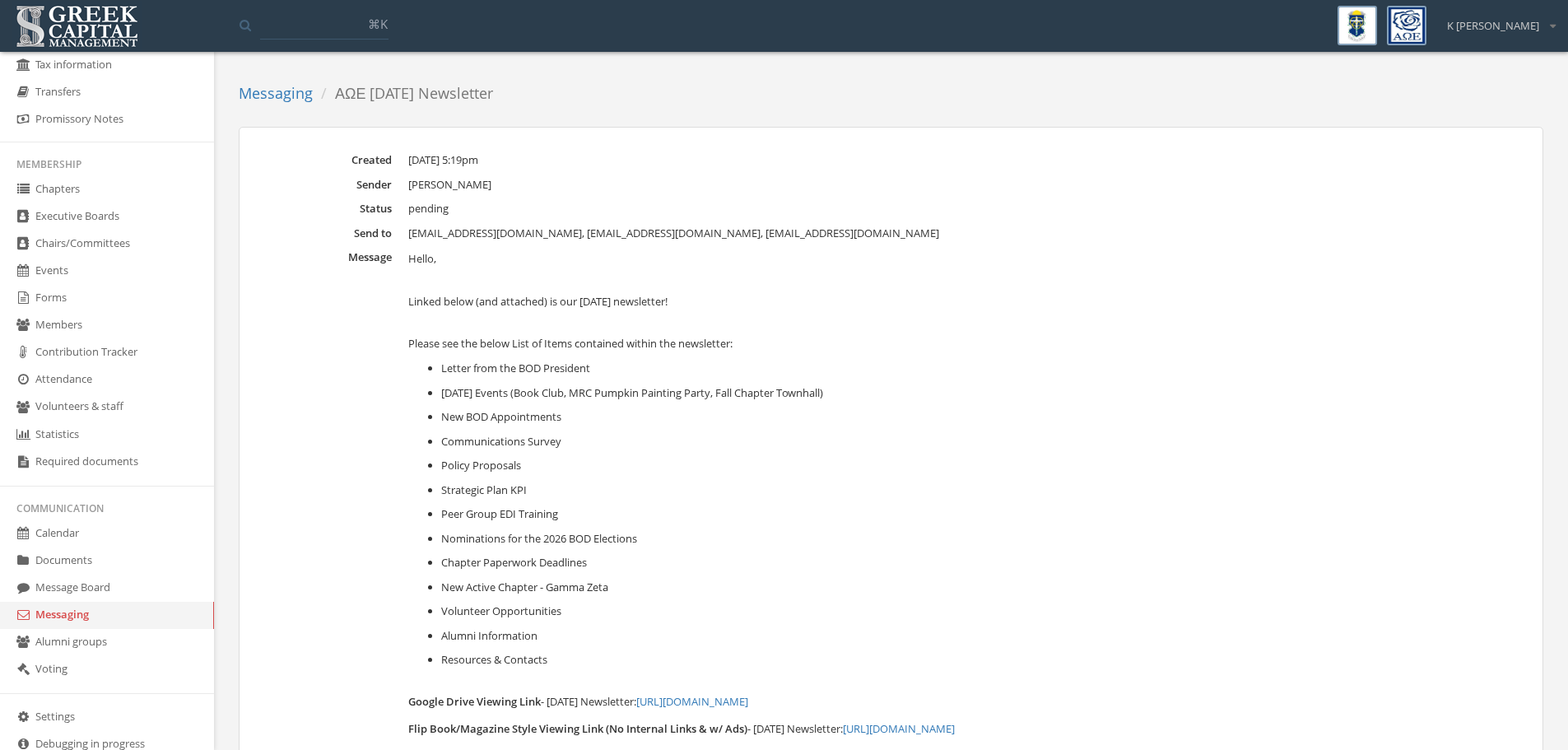
drag, startPoint x: 921, startPoint y: 229, endPoint x: 410, endPoint y: 238, distance: 511.1
click at [410, 238] on dd "[EMAIL_ADDRESS][DOMAIN_NAME], [EMAIL_ADDRESS][DOMAIN_NAME], [EMAIL_ADDRESS][DOM…" at bounding box center [965, 234] width 1113 height 17
copy dd "[EMAIL_ADDRESS][DOMAIN_NAME], [EMAIL_ADDRESS][DOMAIN_NAME], [EMAIL_ADDRESS][DOM…"
